Goal: Task Accomplishment & Management: Complete application form

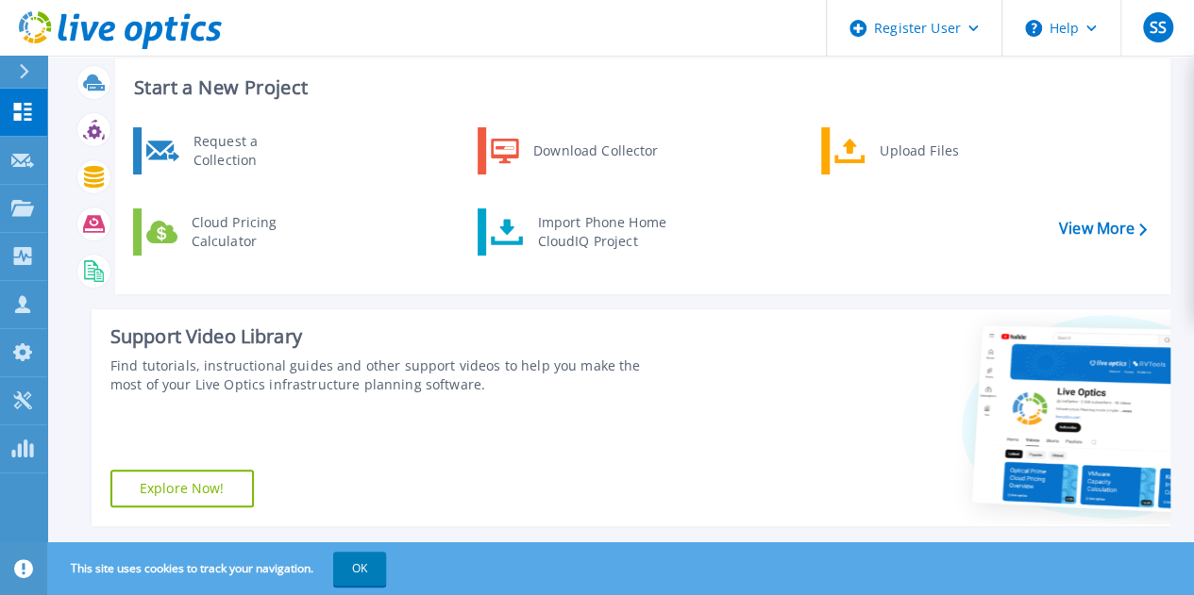
scroll to position [57, 0]
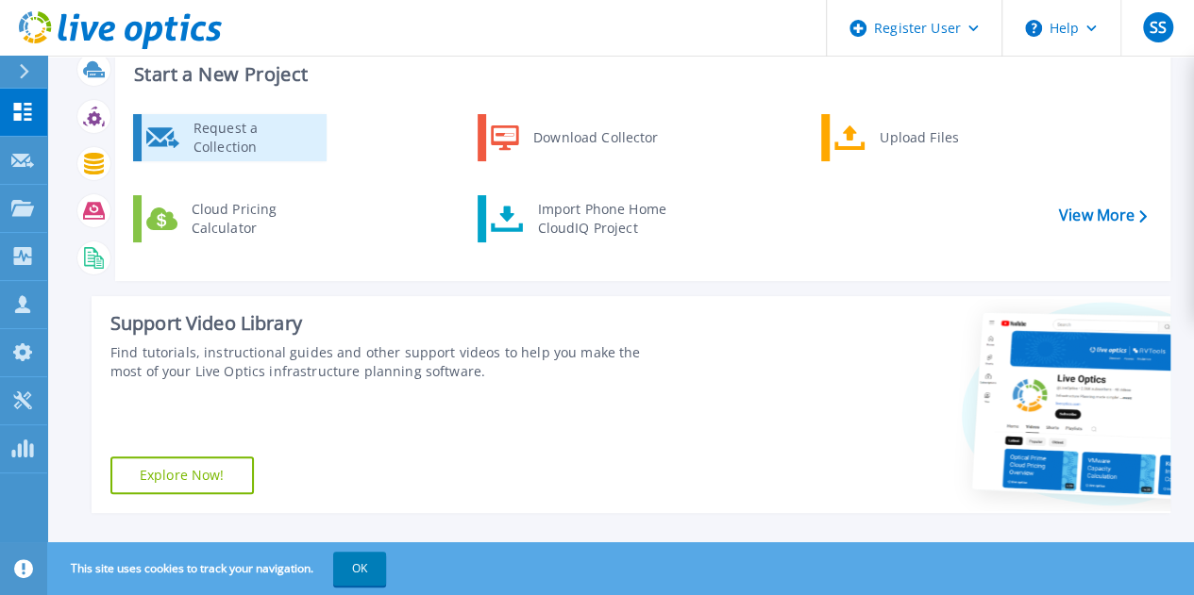
click at [208, 124] on div "Request a Collection" at bounding box center [253, 138] width 138 height 38
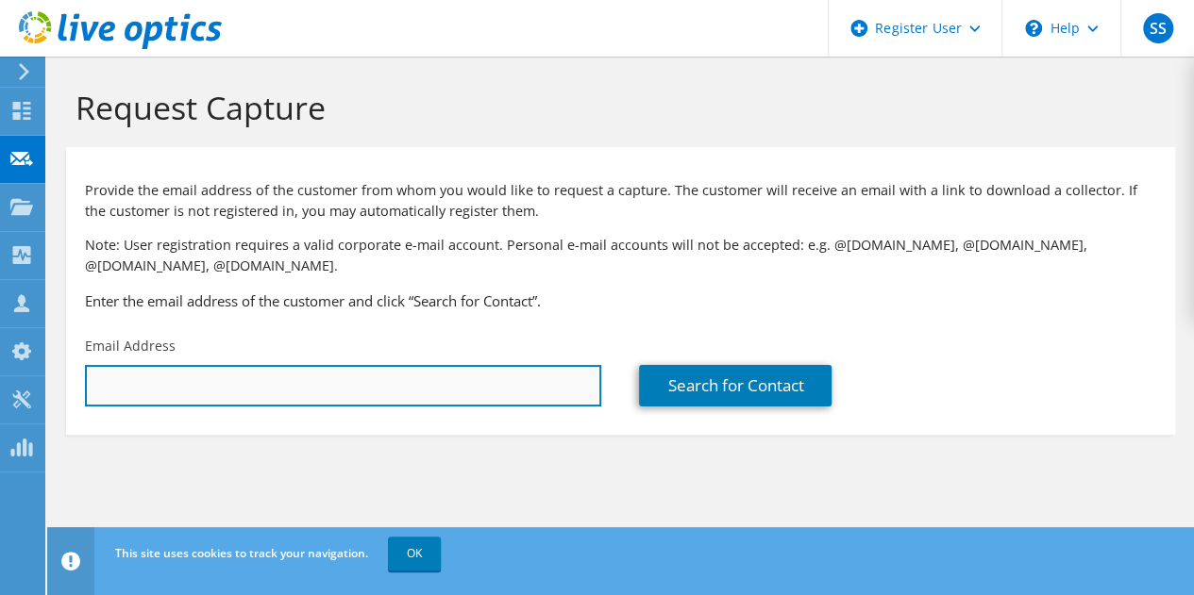
click at [277, 392] on input "text" at bounding box center [343, 386] width 516 height 42
paste input "Mark Zahn <Mark.Zahn@Audia.com>"
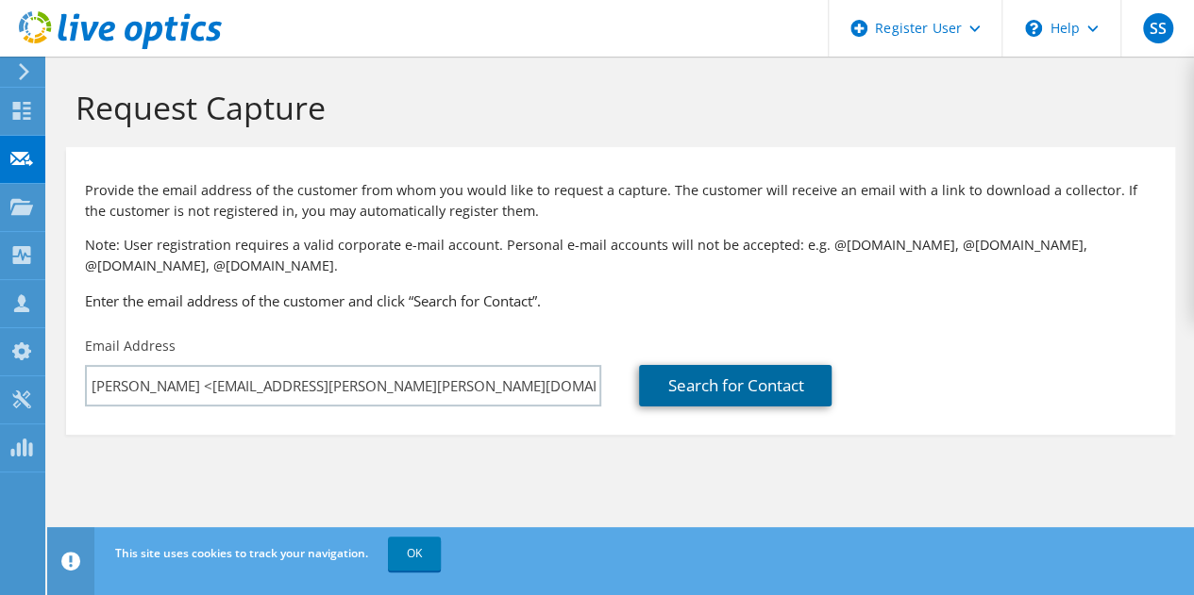
click at [696, 392] on link "Search for Contact" at bounding box center [735, 386] width 193 height 42
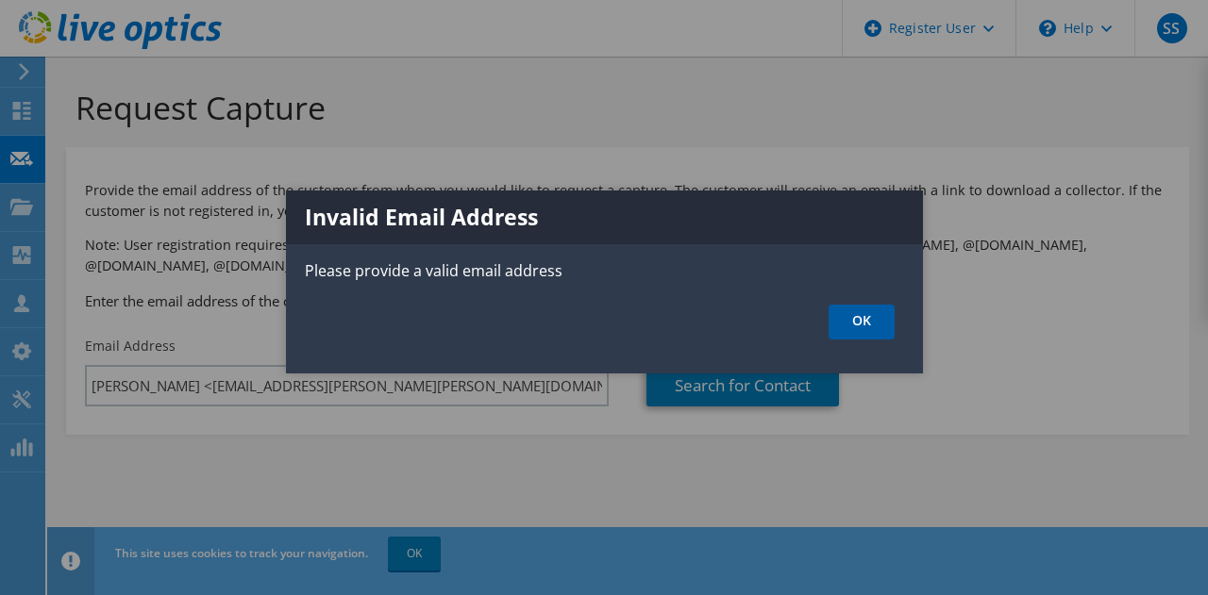
click at [884, 314] on link "OK" at bounding box center [862, 322] width 66 height 35
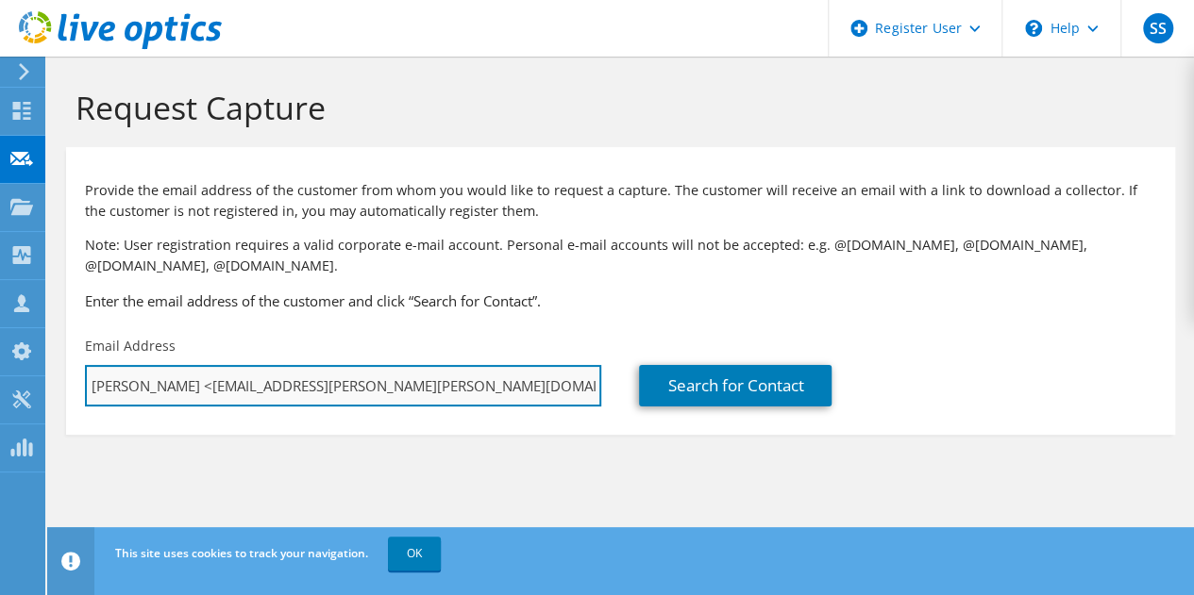
click at [176, 387] on input "Mark Zahn <Mark.Zahn@Audia.com>" at bounding box center [343, 386] width 516 height 42
click at [319, 388] on input "Mark.Zahn@Audia.com>" at bounding box center [343, 386] width 516 height 42
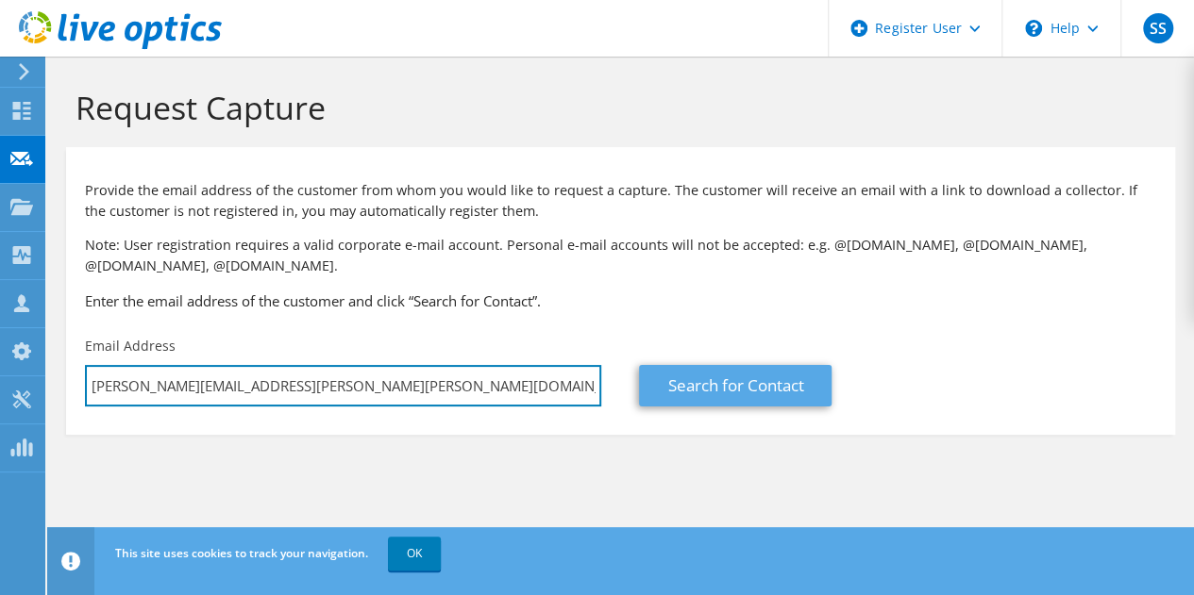
type input "Mark.Zahn@Audia.com"
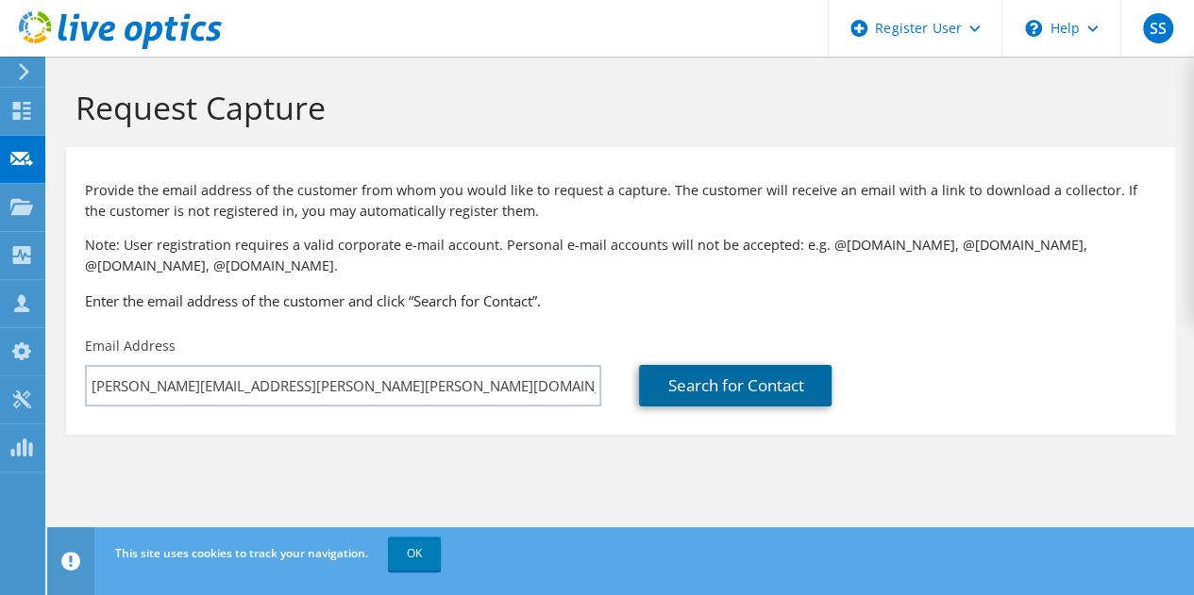
click at [693, 381] on link "Search for Contact" at bounding box center [735, 386] width 193 height 42
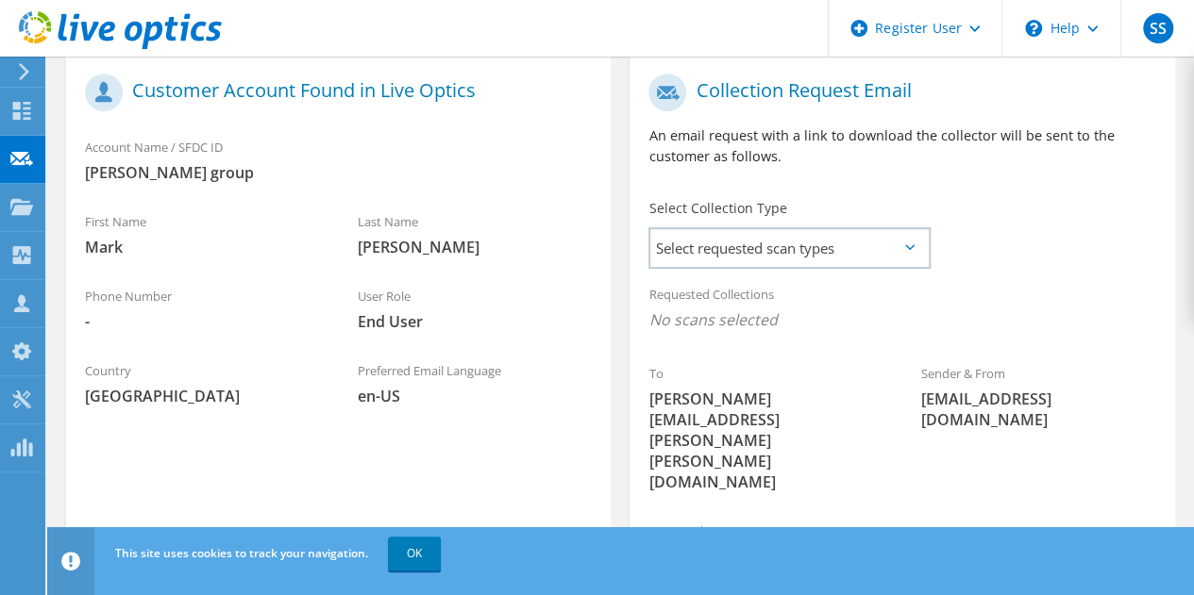
scroll to position [387, 0]
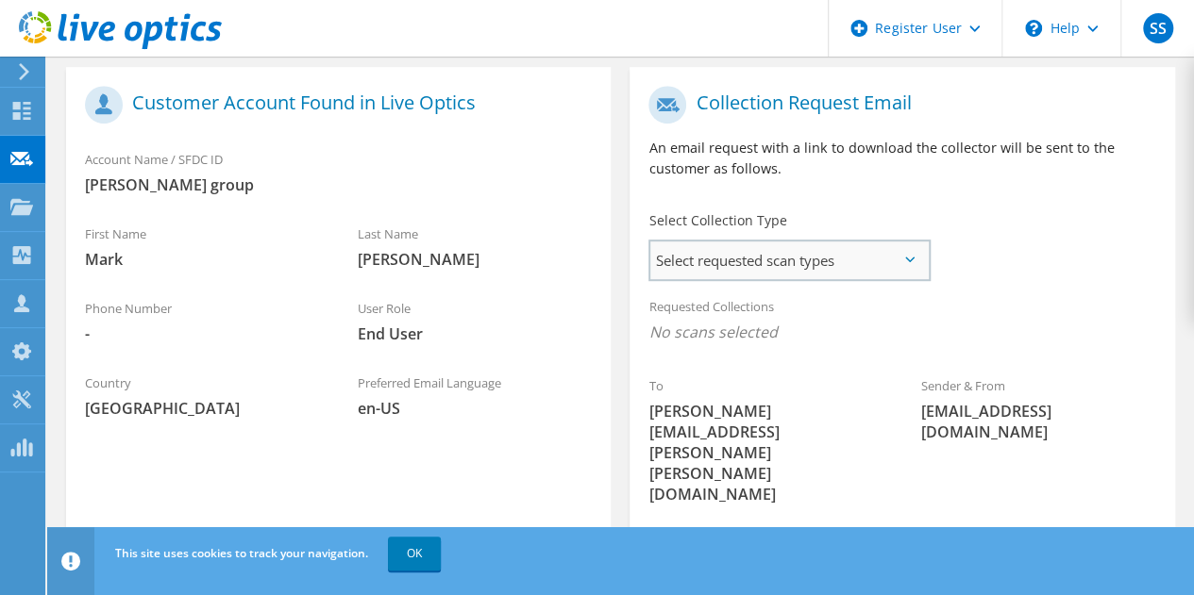
click at [763, 277] on span "Select requested scan types" at bounding box center [788, 261] width 277 height 38
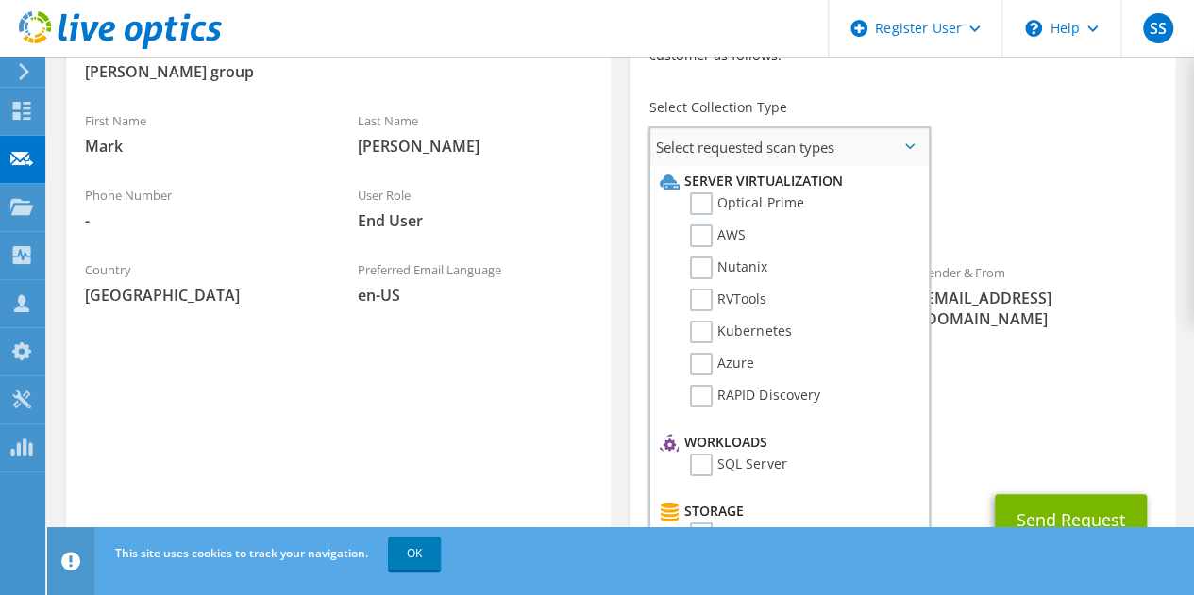
scroll to position [0, 0]
click at [705, 203] on label "Optical Prime" at bounding box center [746, 204] width 113 height 23
click at [0, 0] on input "Optical Prime" at bounding box center [0, 0] width 0 height 0
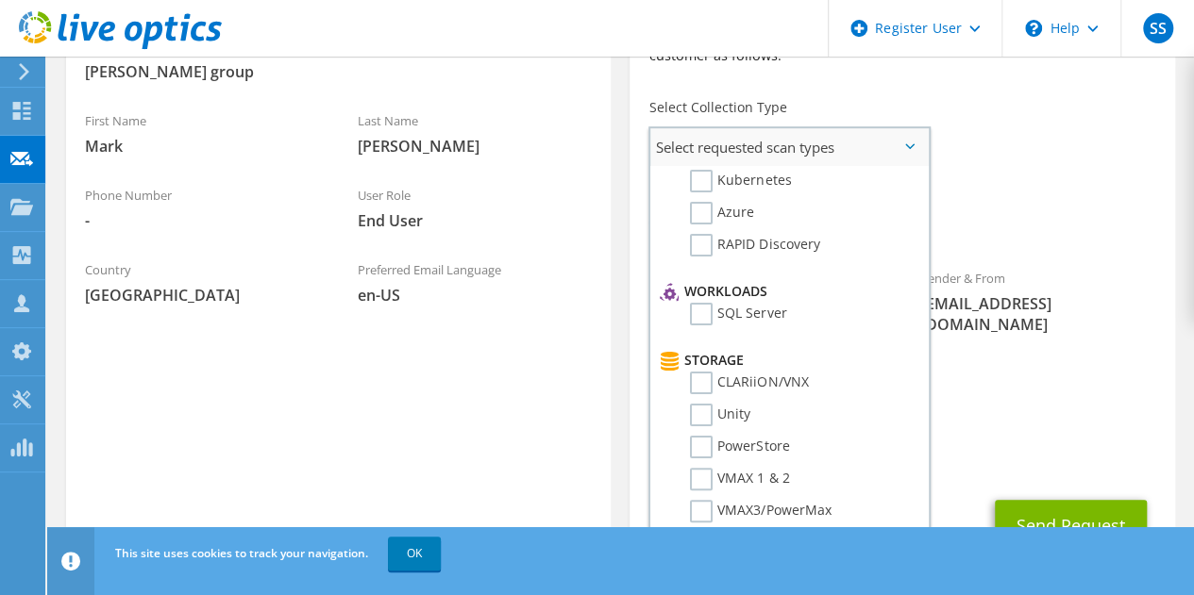
scroll to position [153, 0]
click at [990, 416] on div "CC & Reply To Sagar.Sharma1@dell.com" at bounding box center [901, 448] width 545 height 65
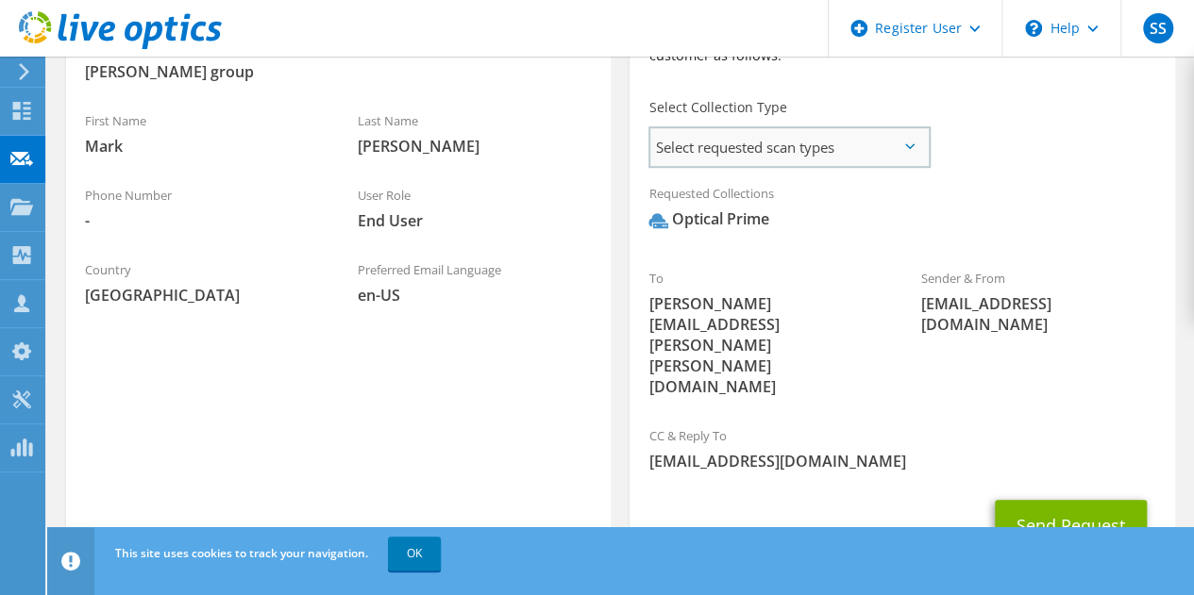
click at [851, 148] on span "Select requested scan types" at bounding box center [788, 147] width 277 height 38
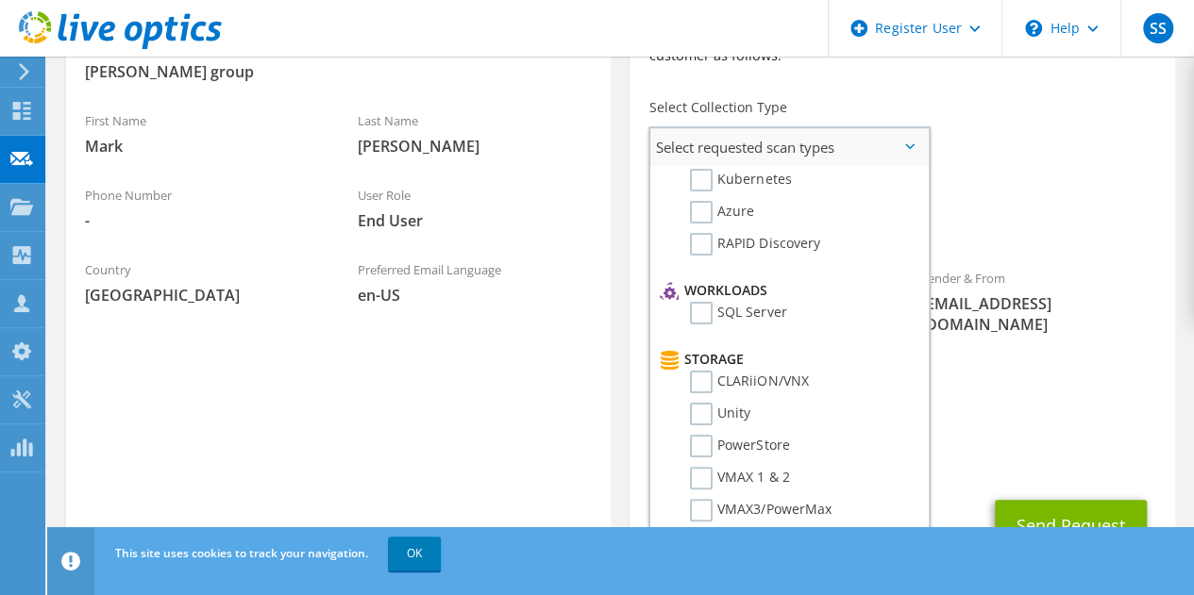
scroll to position [0, 0]
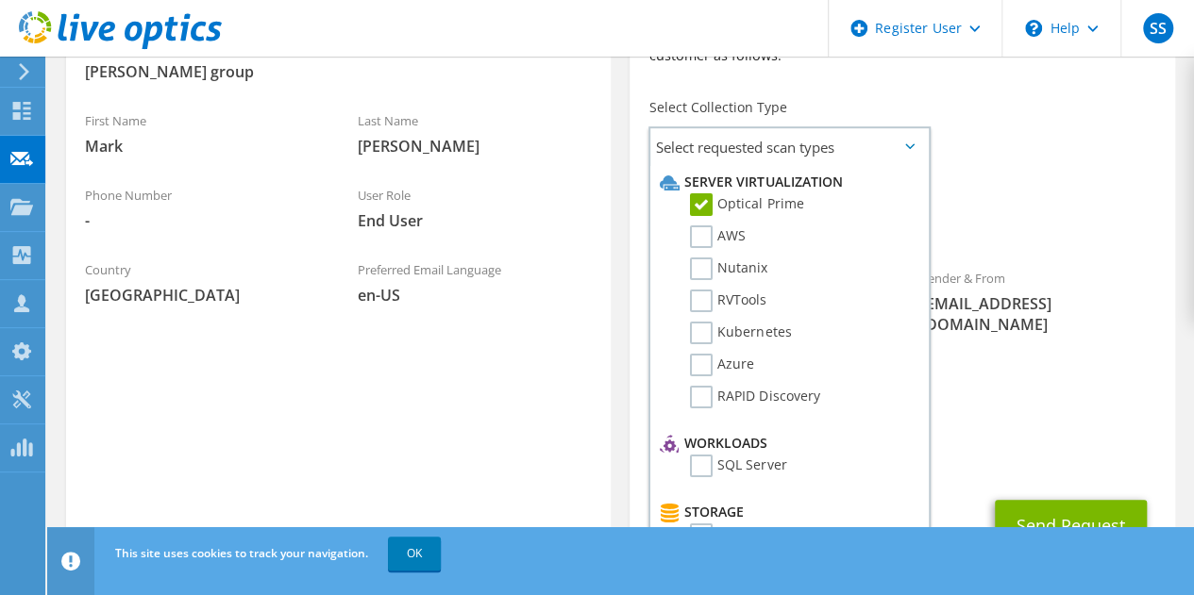
click at [1134, 212] on span "Optical Prime" at bounding box center [901, 224] width 507 height 31
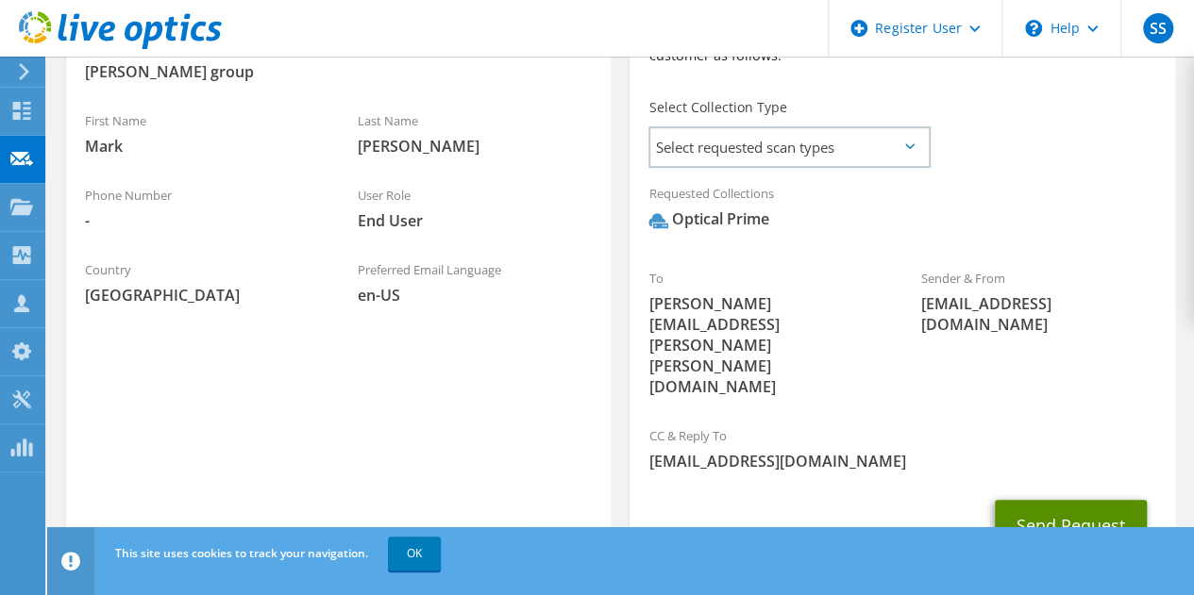
click at [1061, 500] on button "Send Request" at bounding box center [1071, 525] width 152 height 51
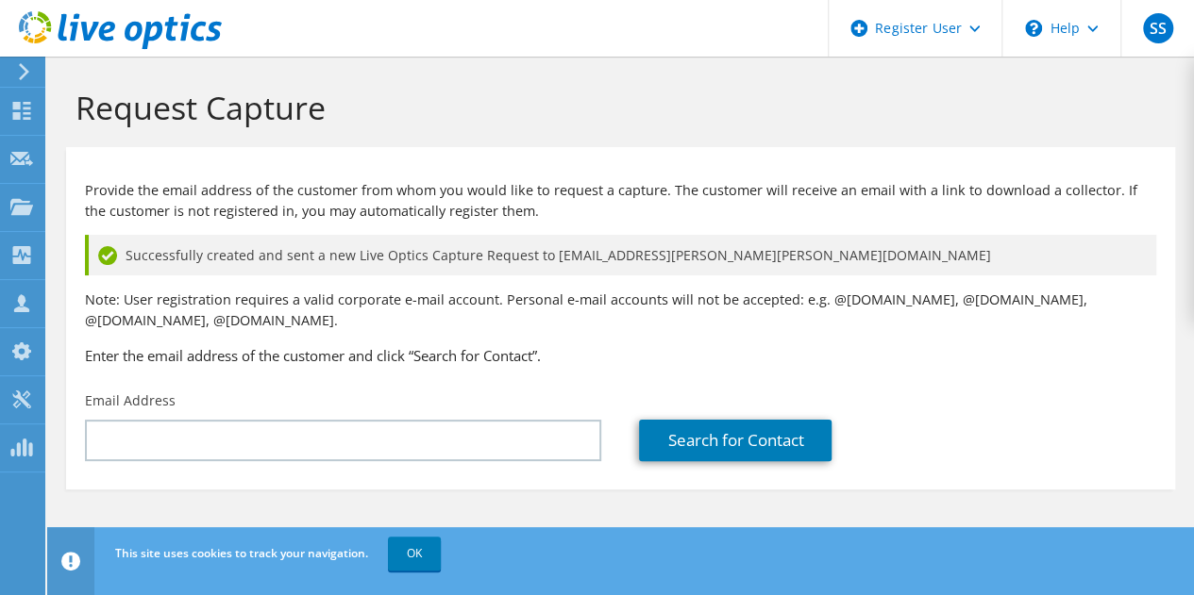
click at [18, 67] on icon at bounding box center [24, 71] width 14 height 17
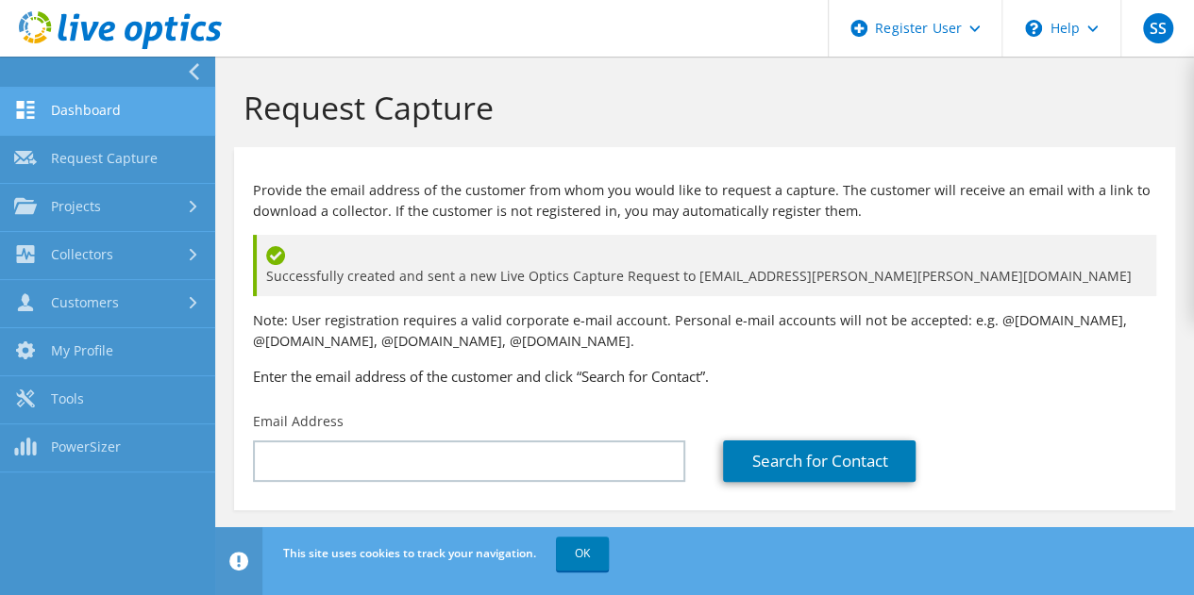
click at [75, 108] on link "Dashboard" at bounding box center [107, 112] width 215 height 48
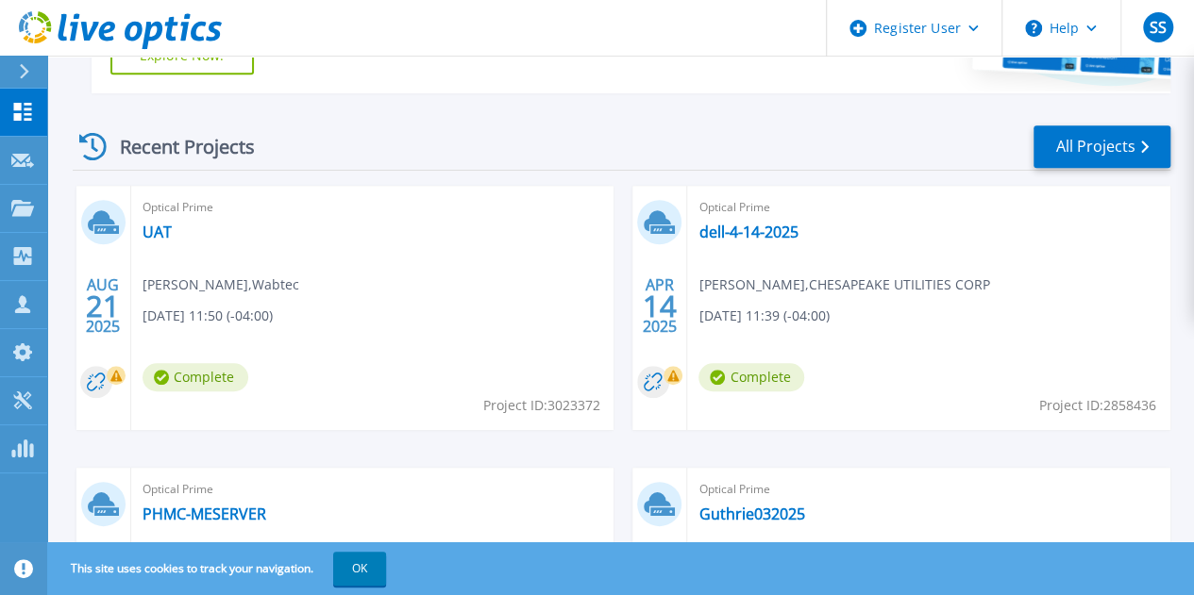
scroll to position [478, 0]
click at [82, 142] on icon at bounding box center [92, 145] width 27 height 27
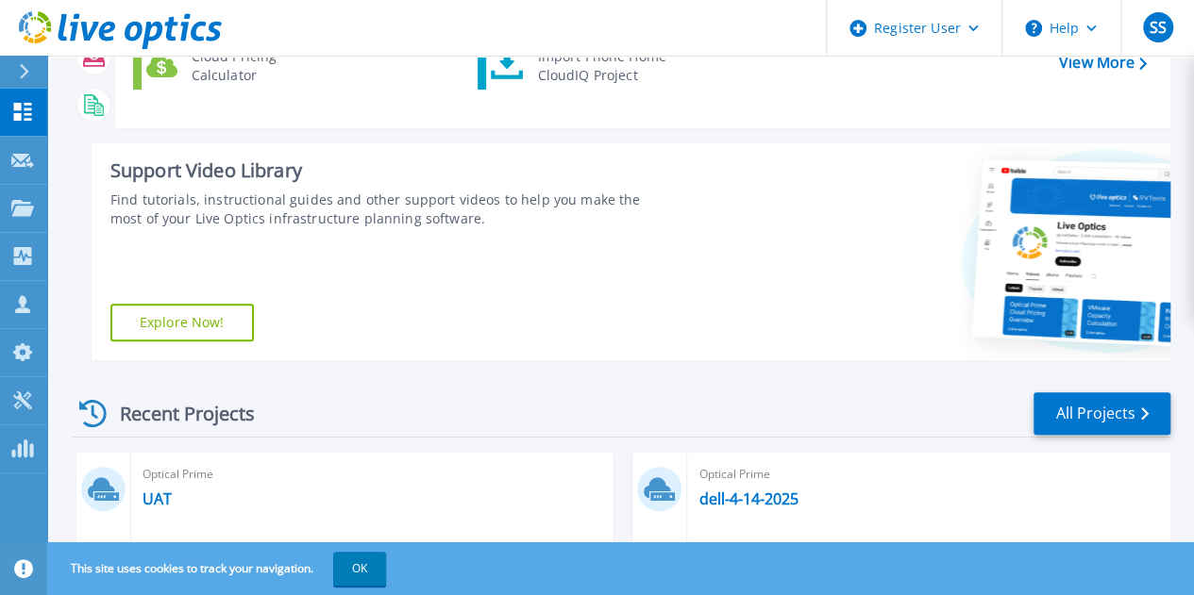
scroll to position [208, 0]
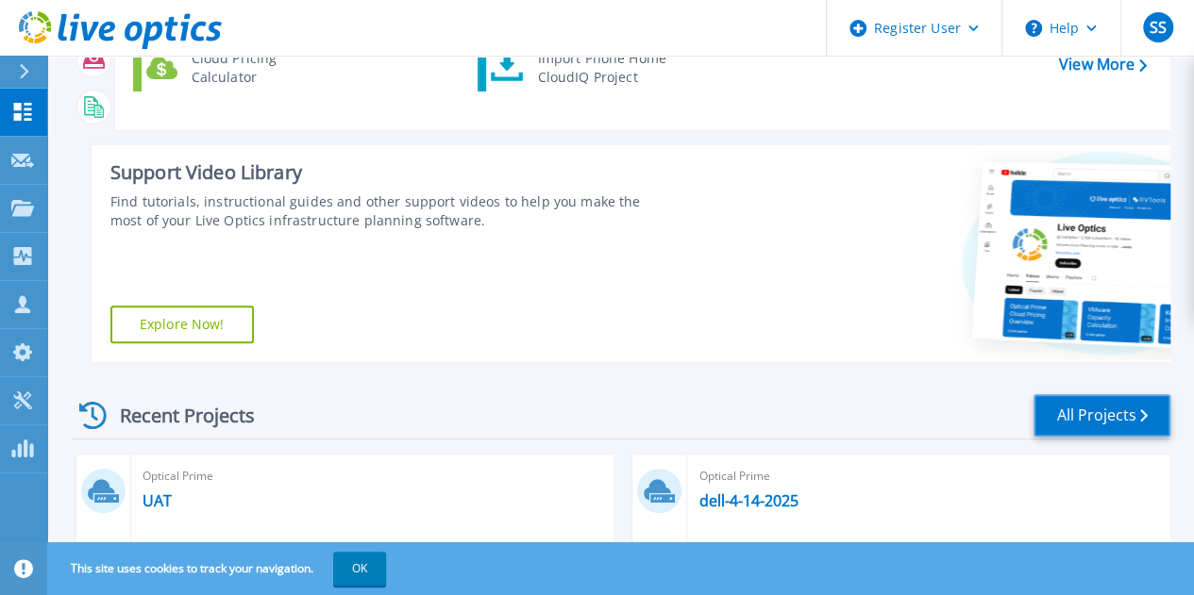
click at [1149, 422] on link "All Projects" at bounding box center [1101, 415] width 137 height 42
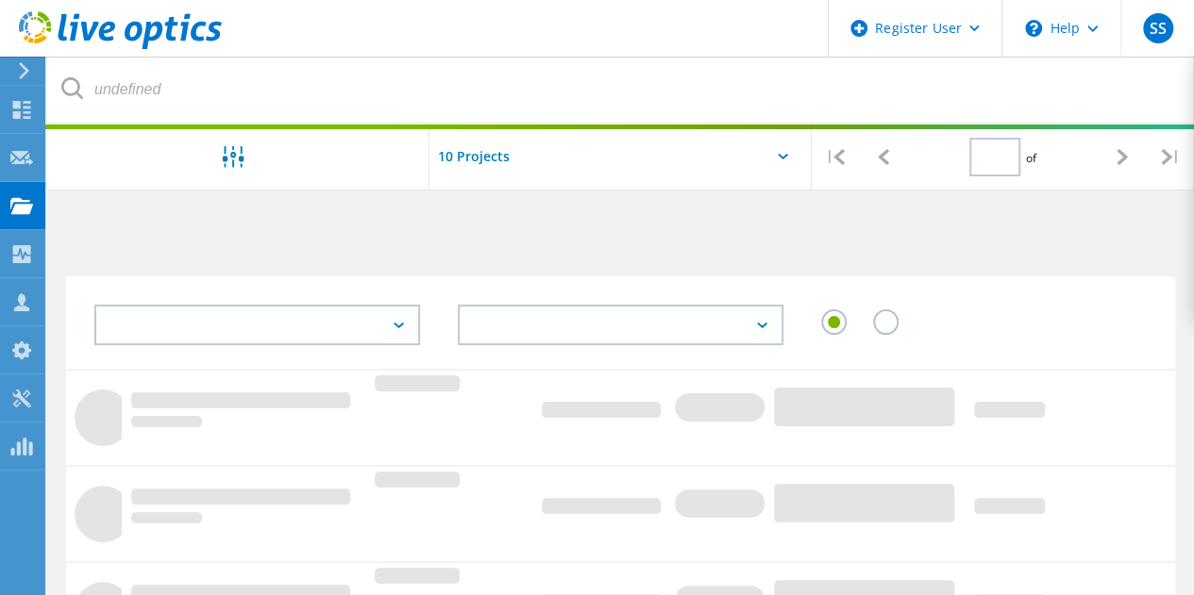
type input "1"
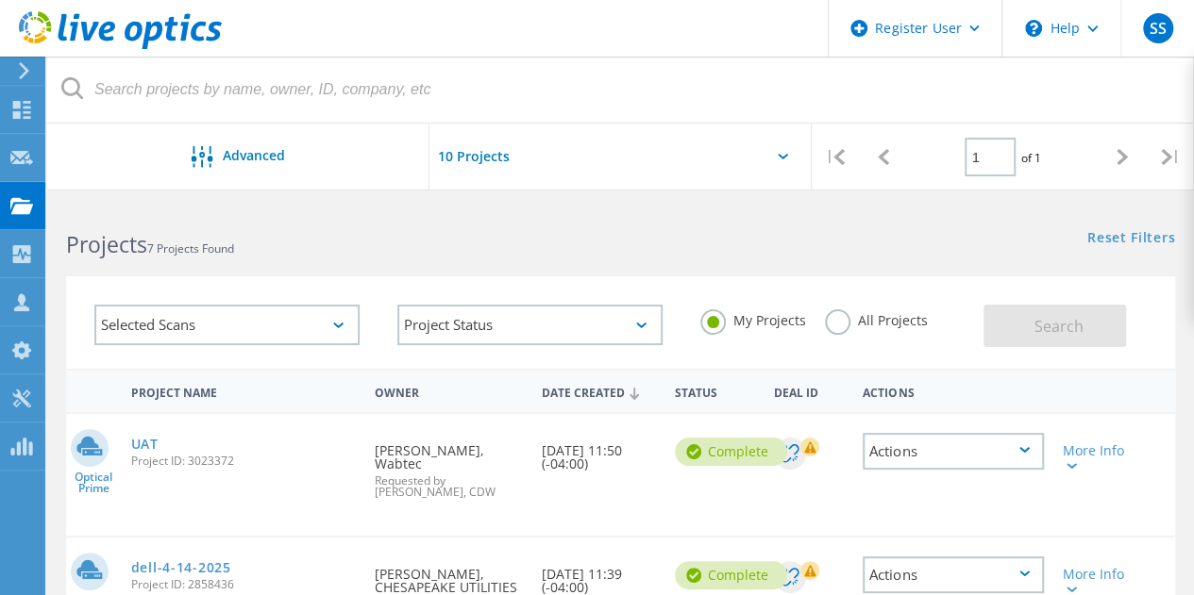
click at [18, 67] on icon at bounding box center [24, 70] width 14 height 17
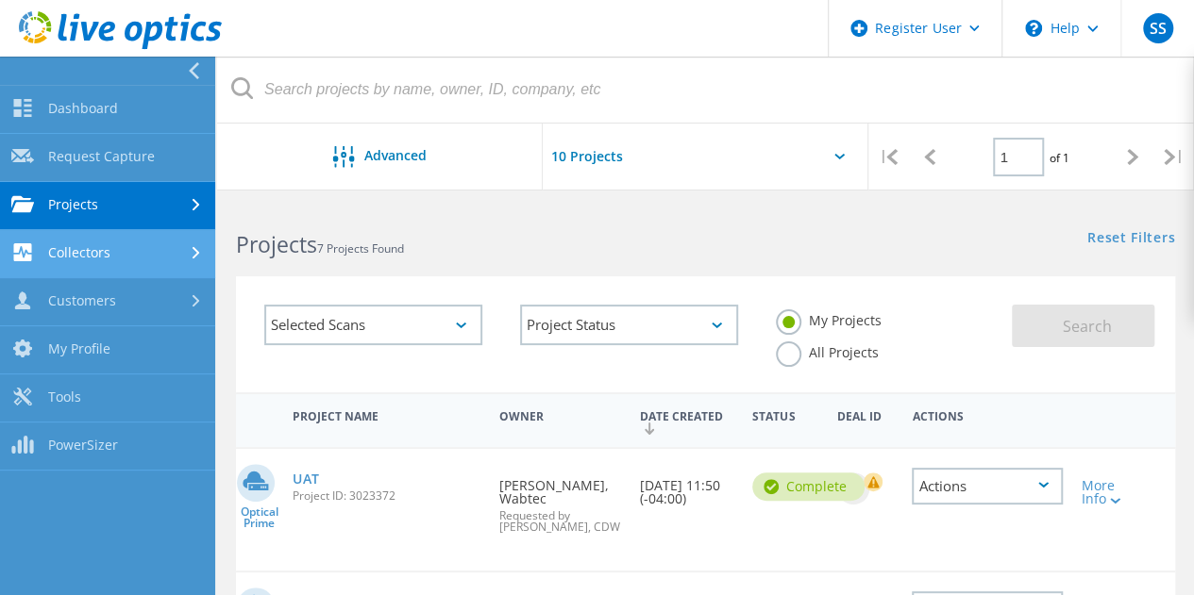
click at [121, 263] on link "Collectors" at bounding box center [107, 254] width 215 height 48
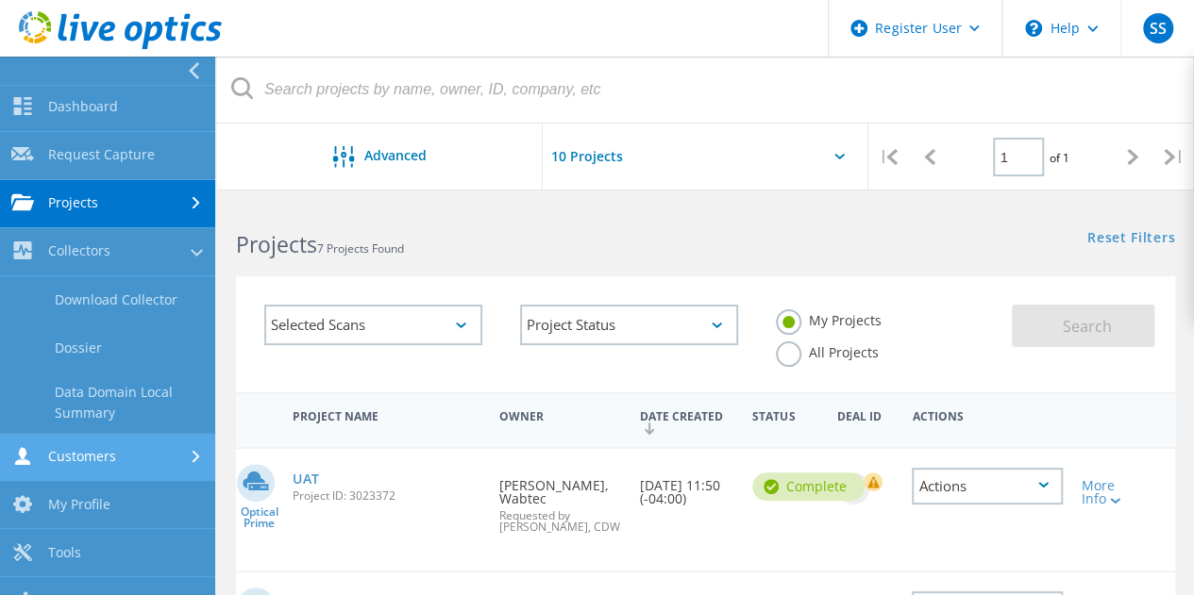
scroll to position [2, 0]
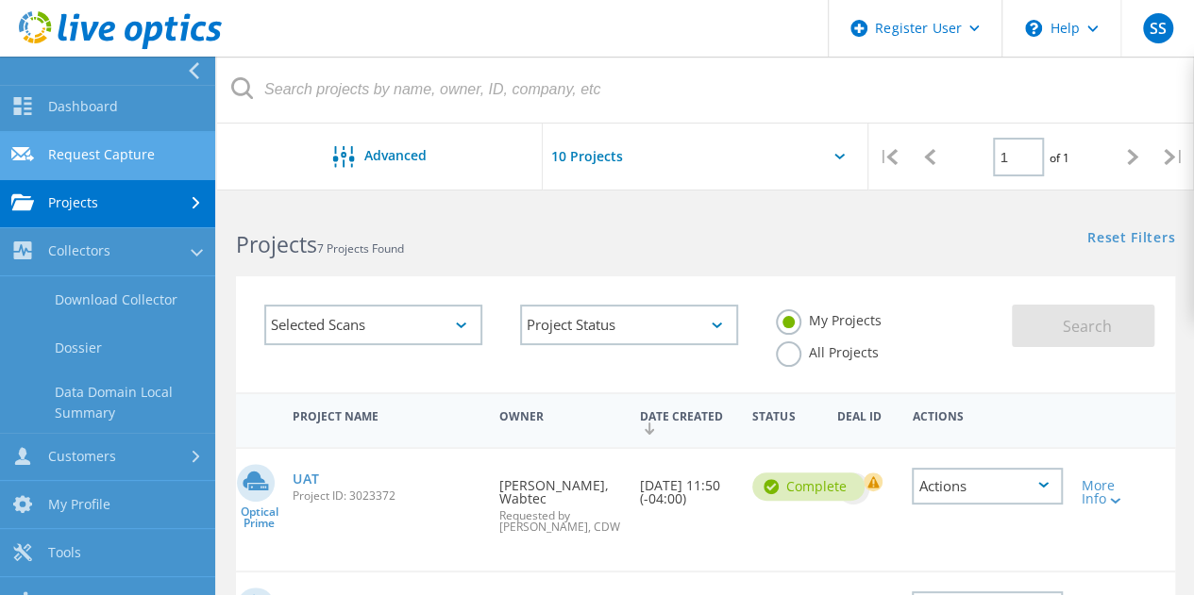
click at [100, 153] on link "Request Capture" at bounding box center [107, 156] width 215 height 48
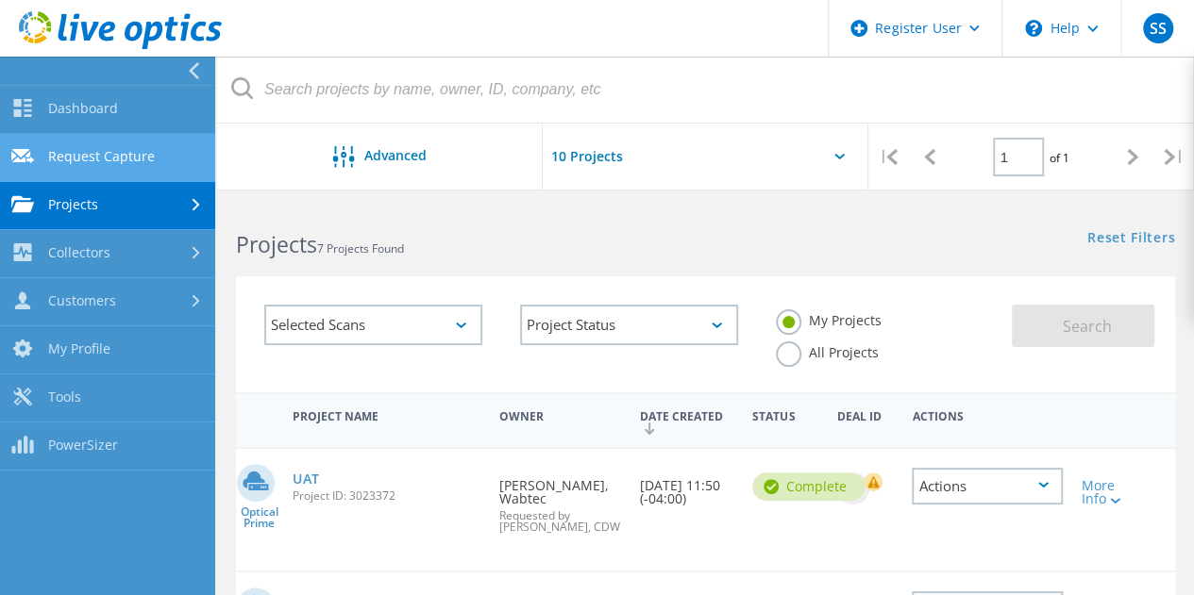
scroll to position [0, 0]
